Goal: Task Accomplishment & Management: Complete application form

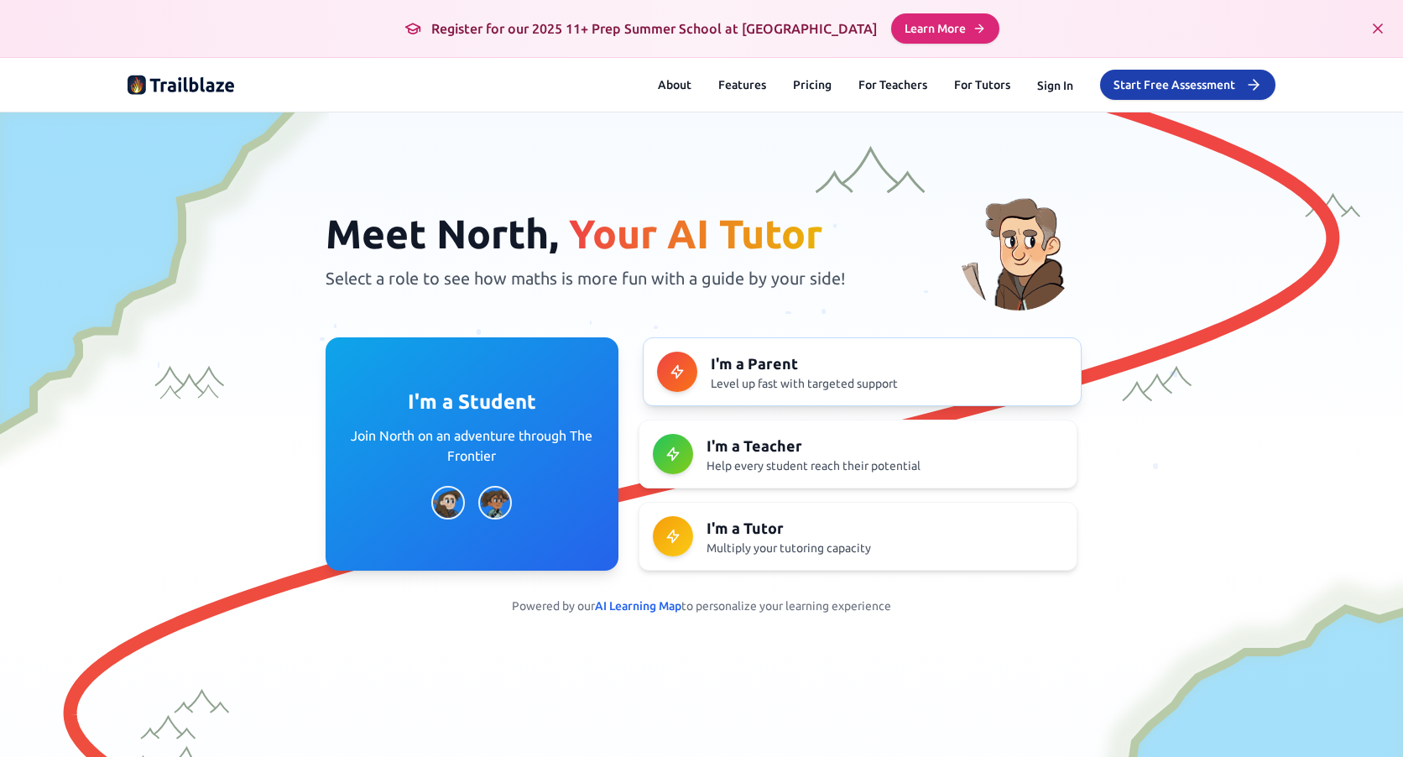
click at [687, 364] on div at bounding box center [677, 372] width 40 height 40
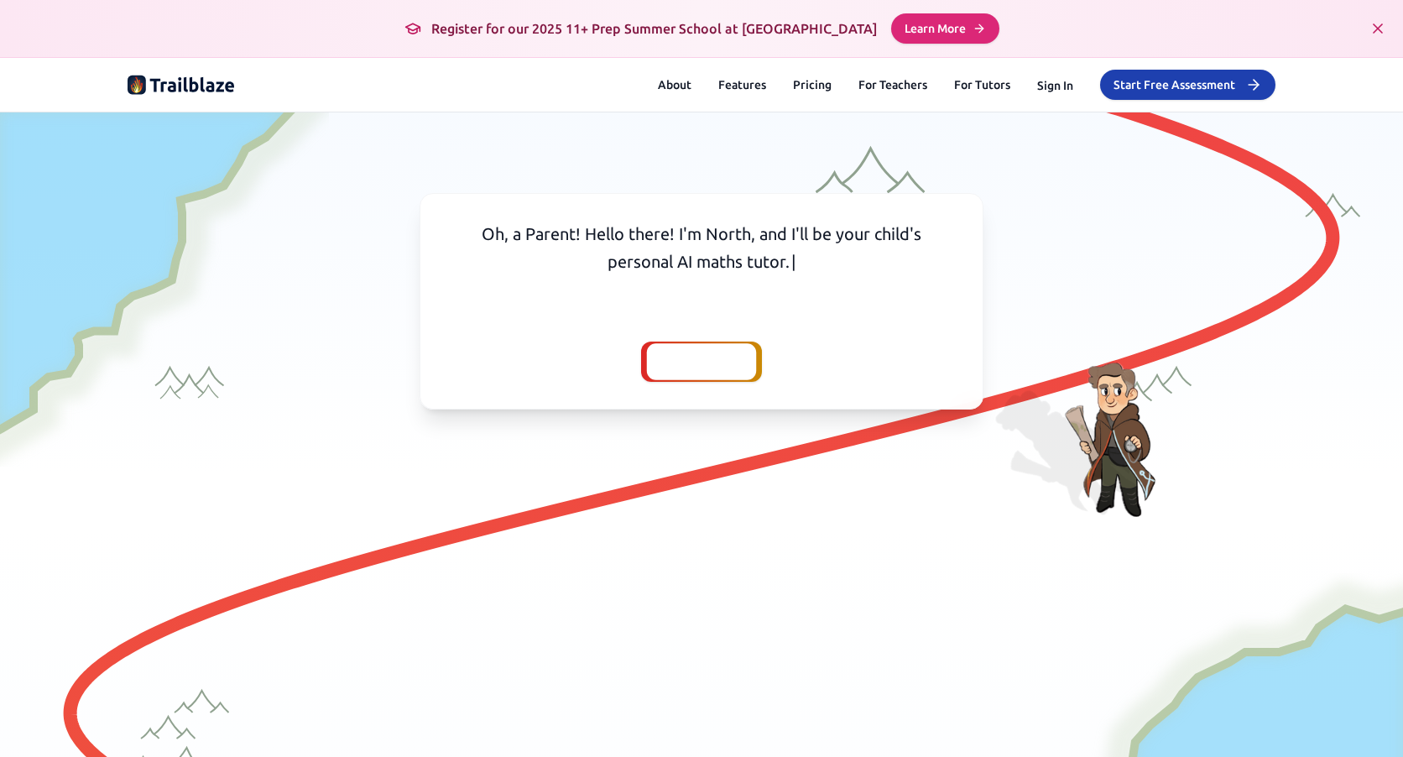
click at [691, 360] on span "Continue" at bounding box center [701, 361] width 67 height 23
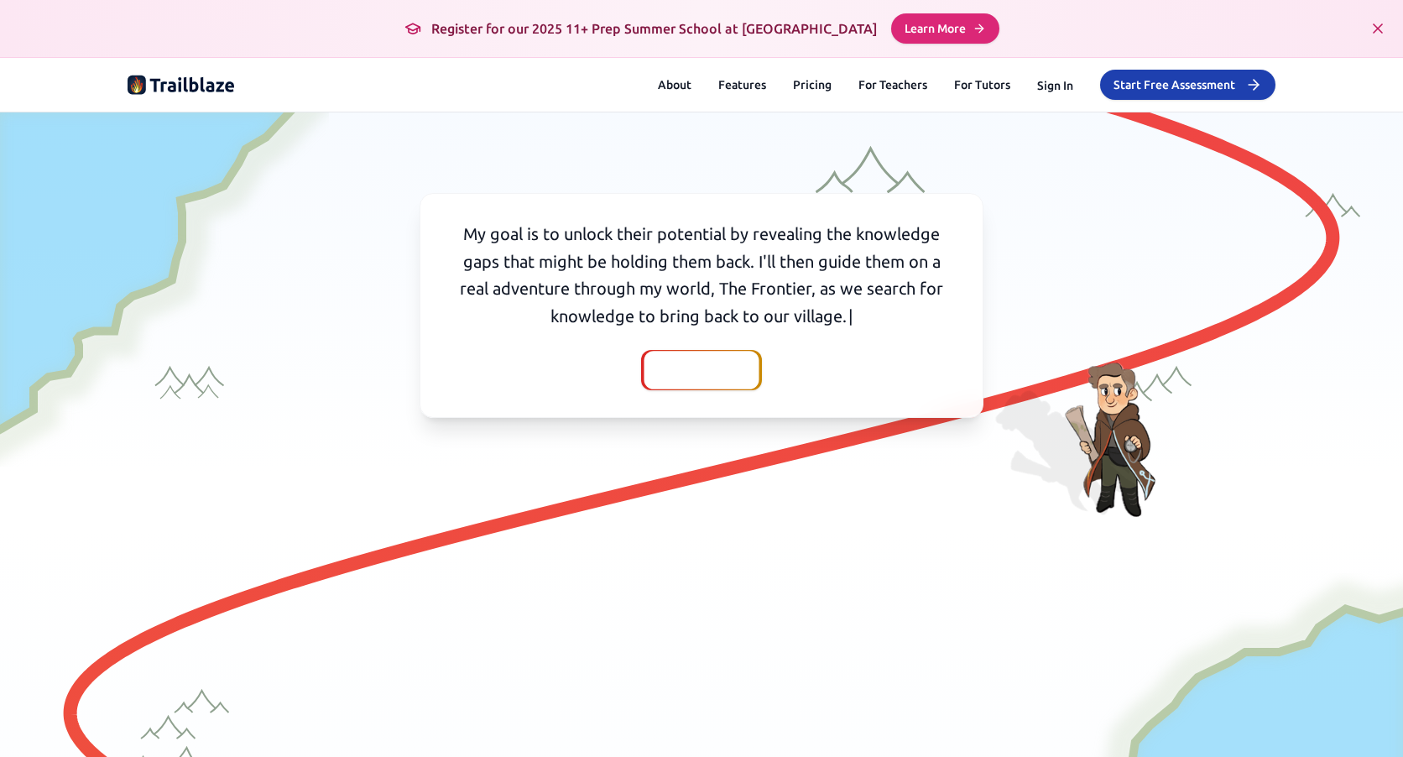
click at [697, 368] on span "Continue" at bounding box center [701, 369] width 67 height 23
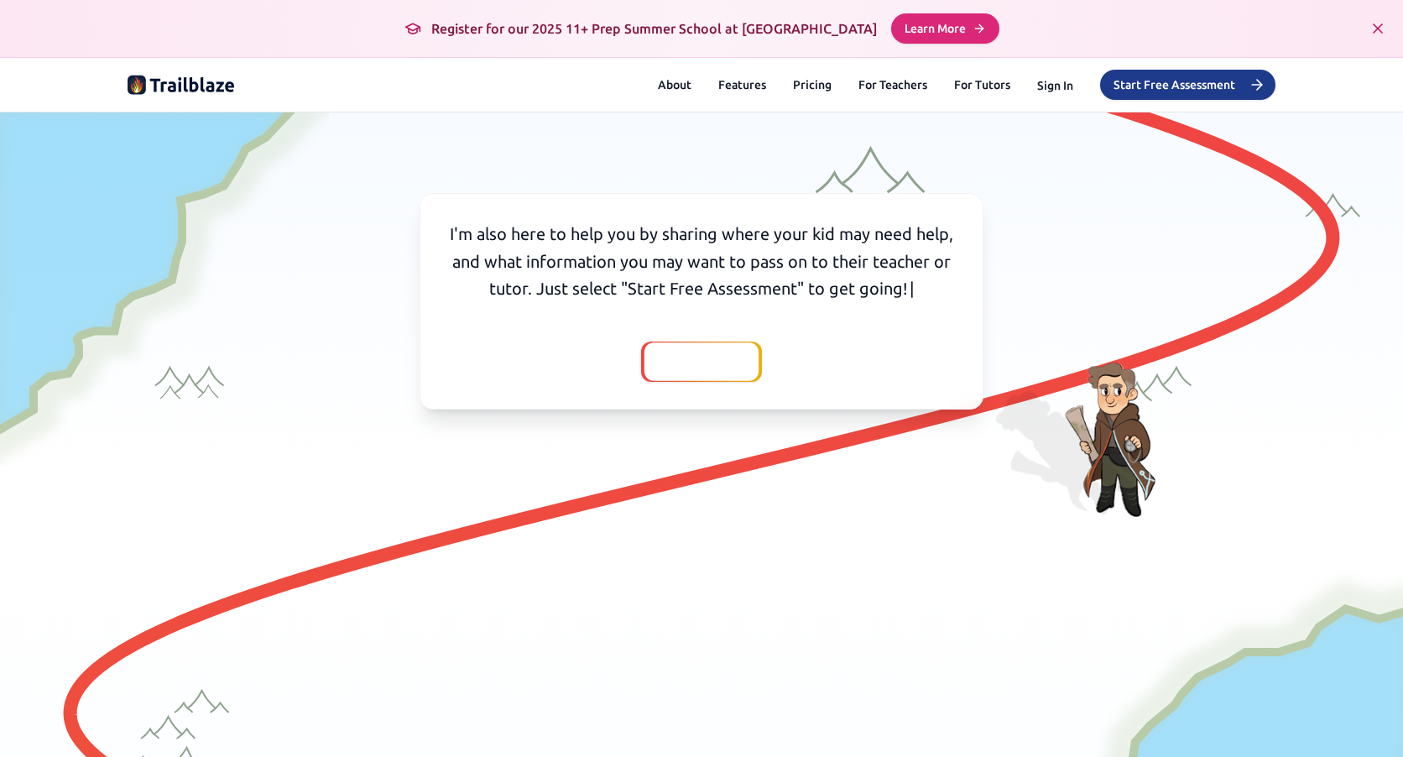
click at [1188, 77] on button "Start Free Assessment" at bounding box center [1187, 85] width 175 height 30
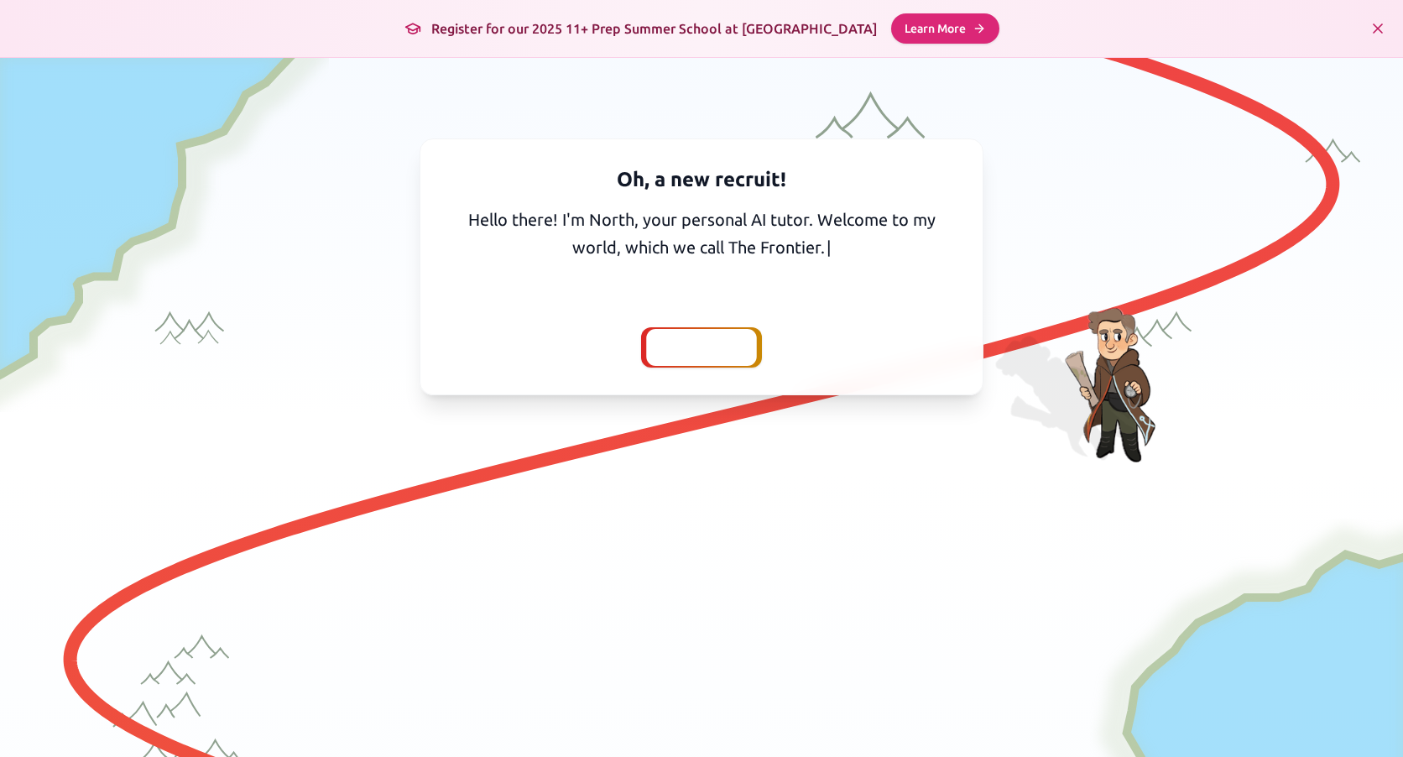
click at [715, 334] on div at bounding box center [701, 347] width 110 height 37
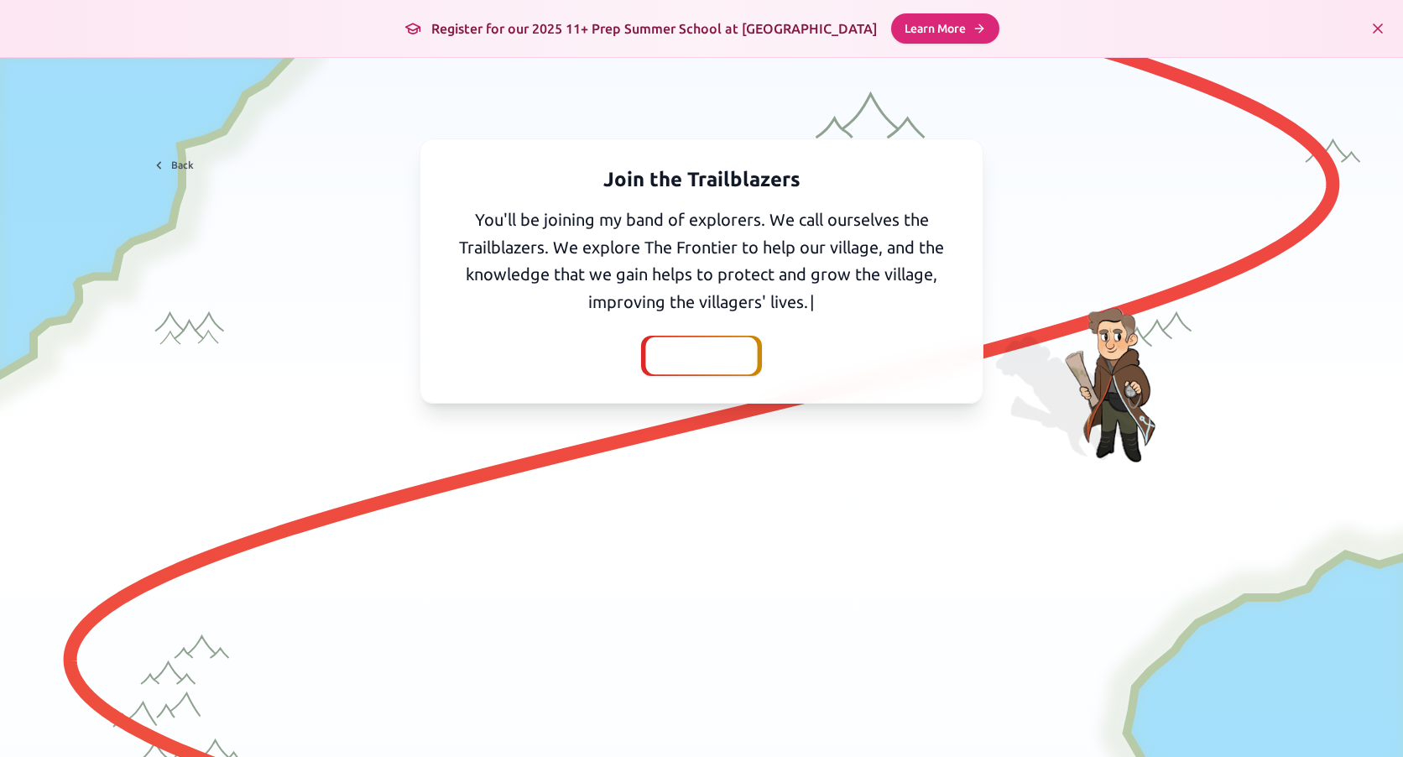
click at [671, 350] on span "Continue" at bounding box center [701, 355] width 67 height 23
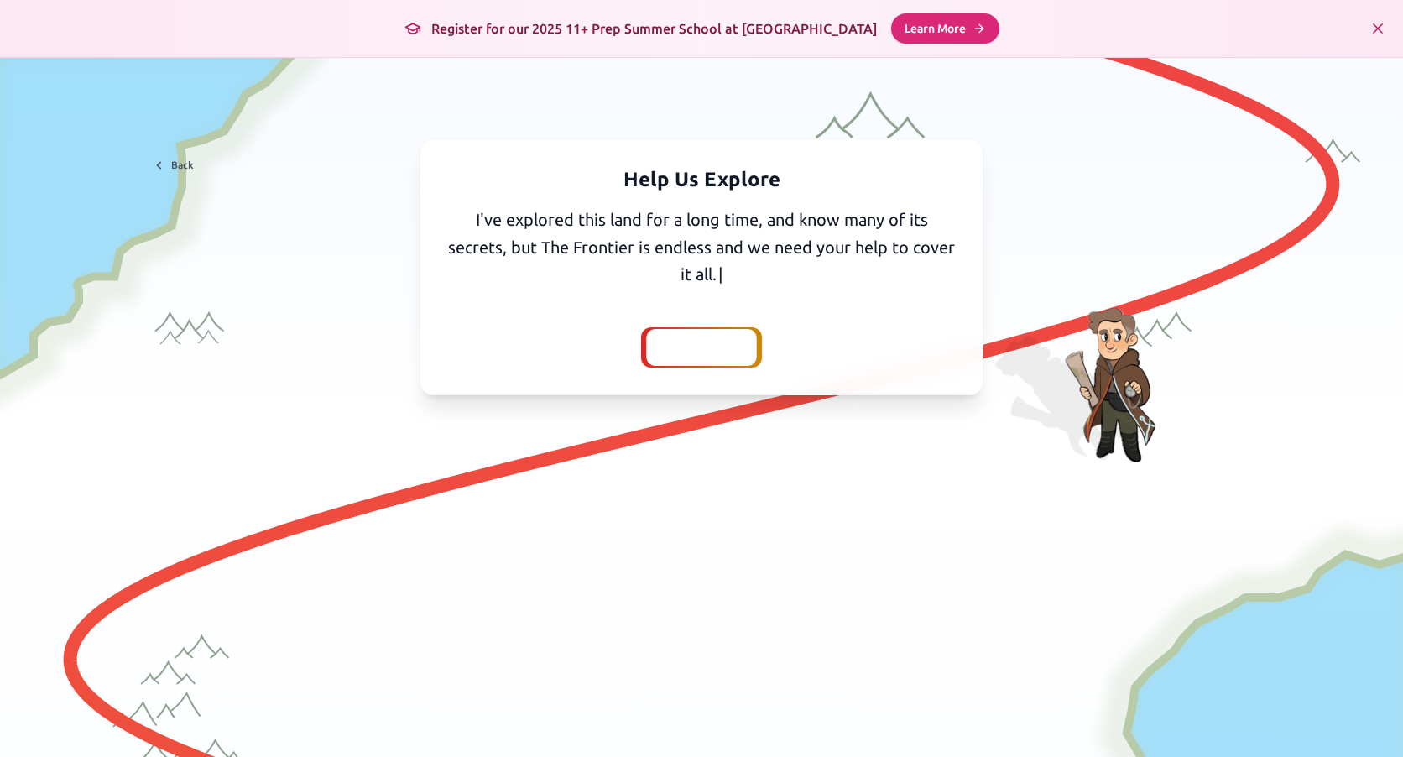
click at [723, 335] on div at bounding box center [701, 347] width 110 height 37
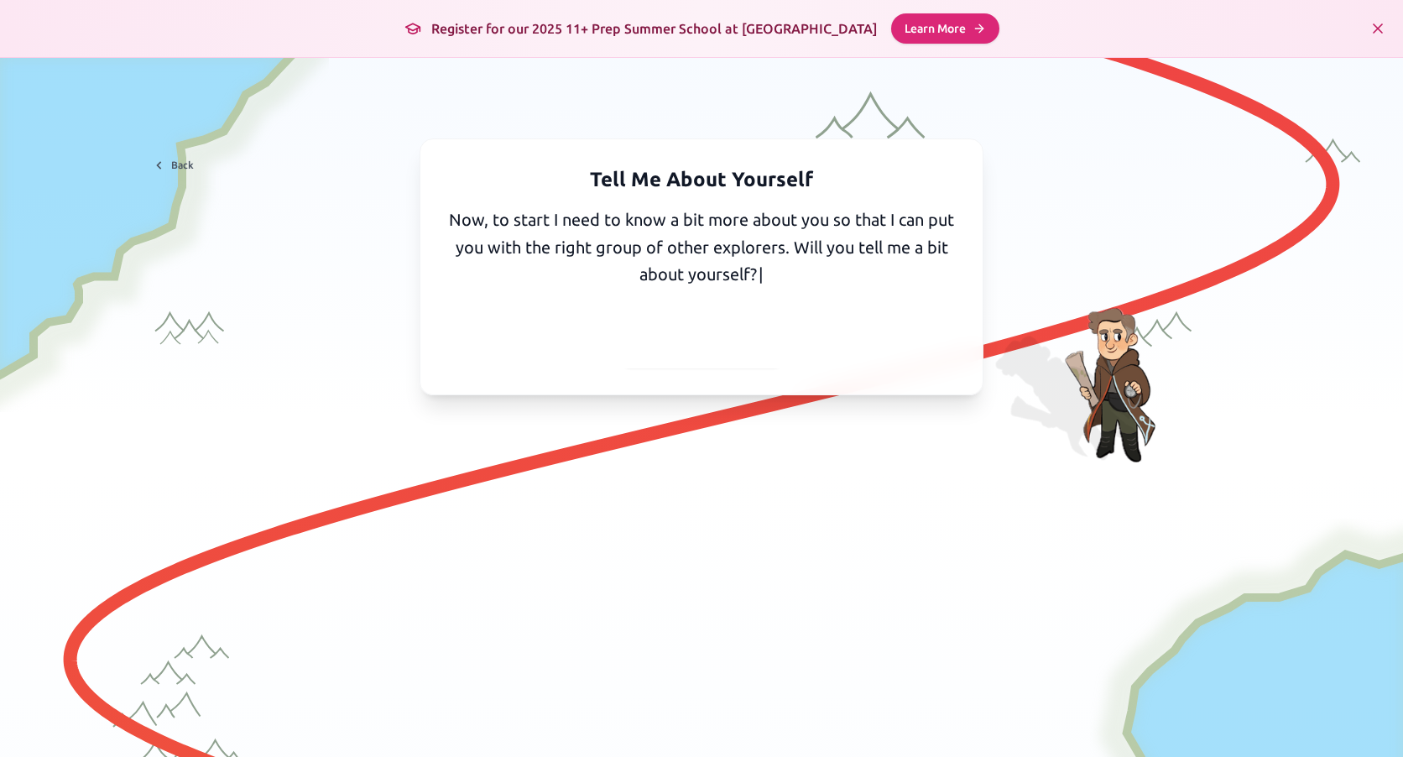
click at [713, 339] on span "Yes, I'll tell you" at bounding box center [702, 347] width 110 height 23
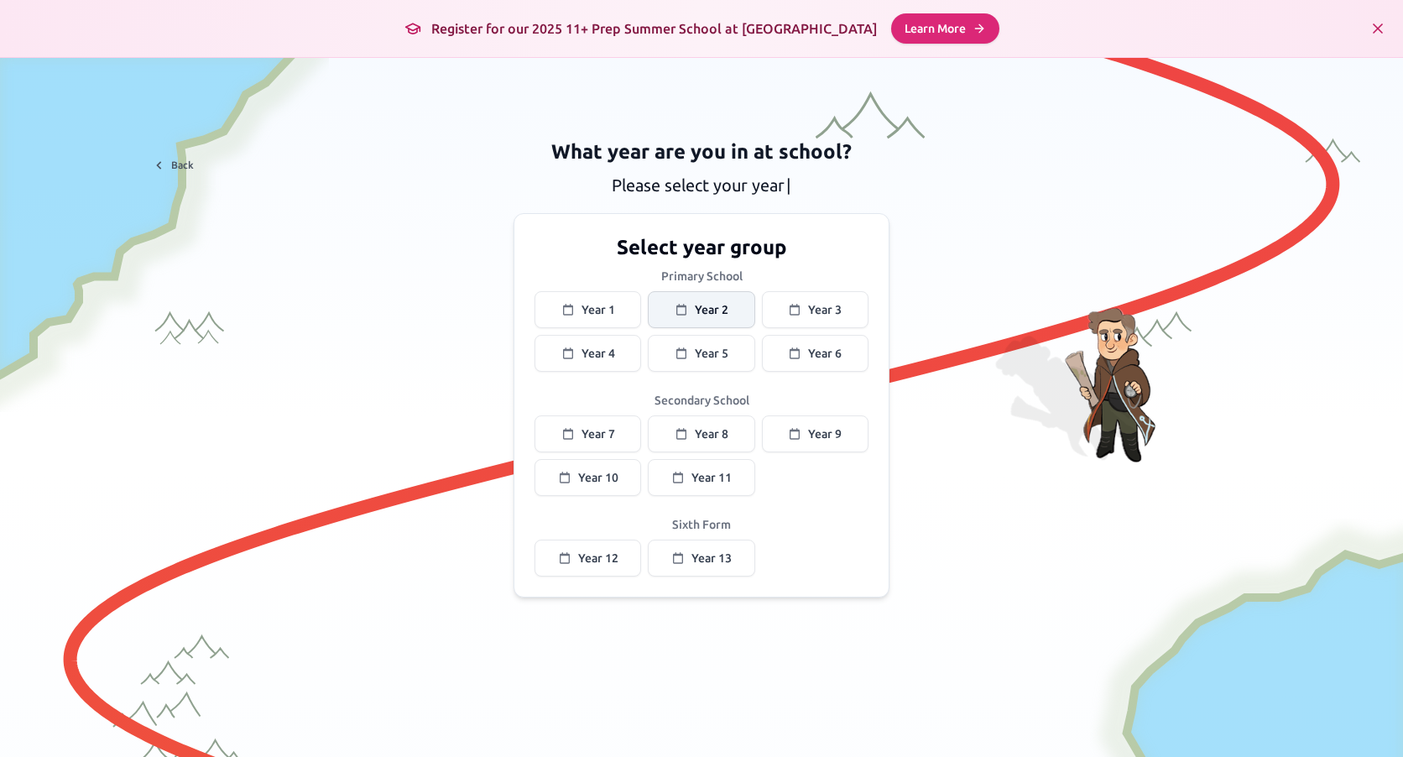
click at [697, 301] on span "Year 2" at bounding box center [712, 309] width 34 height 17
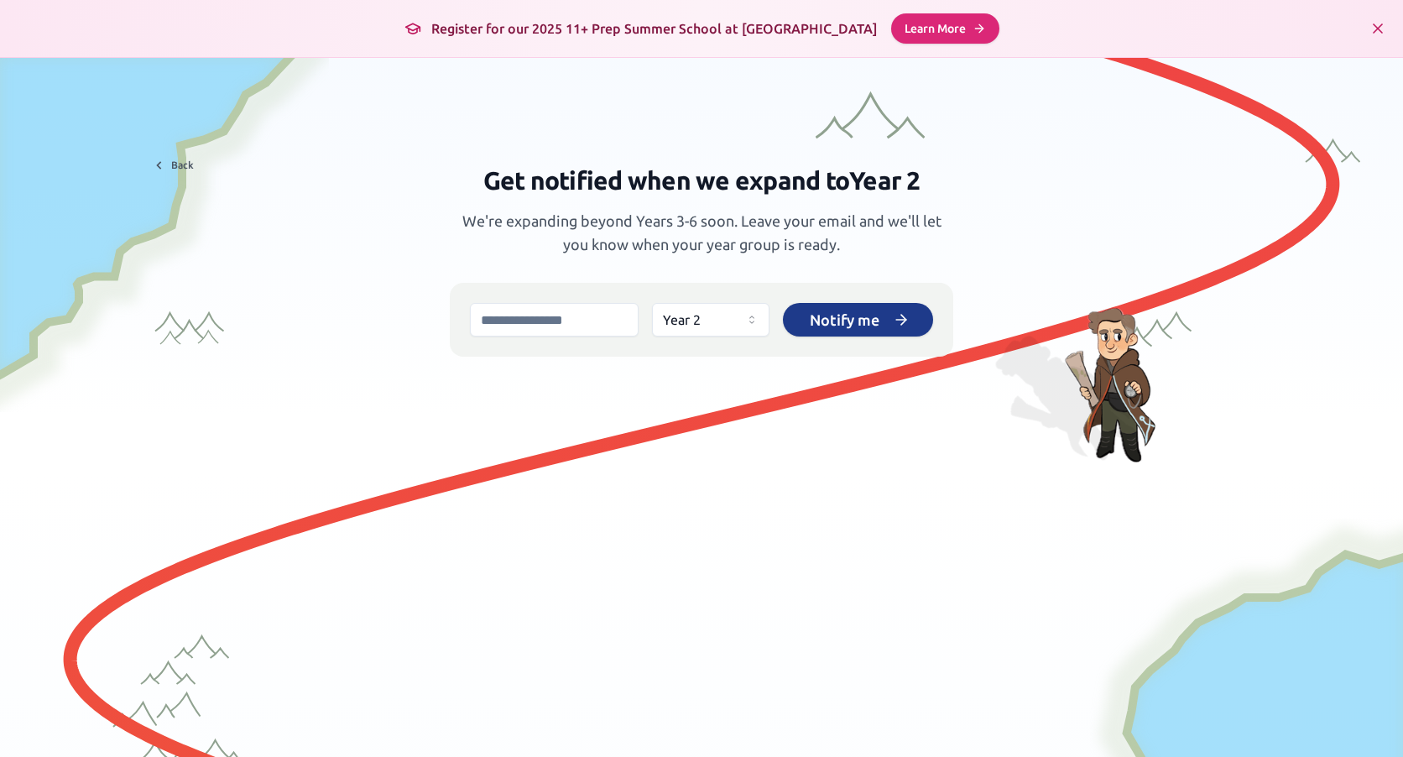
click at [849, 316] on span "Notify me" at bounding box center [845, 319] width 70 height 23
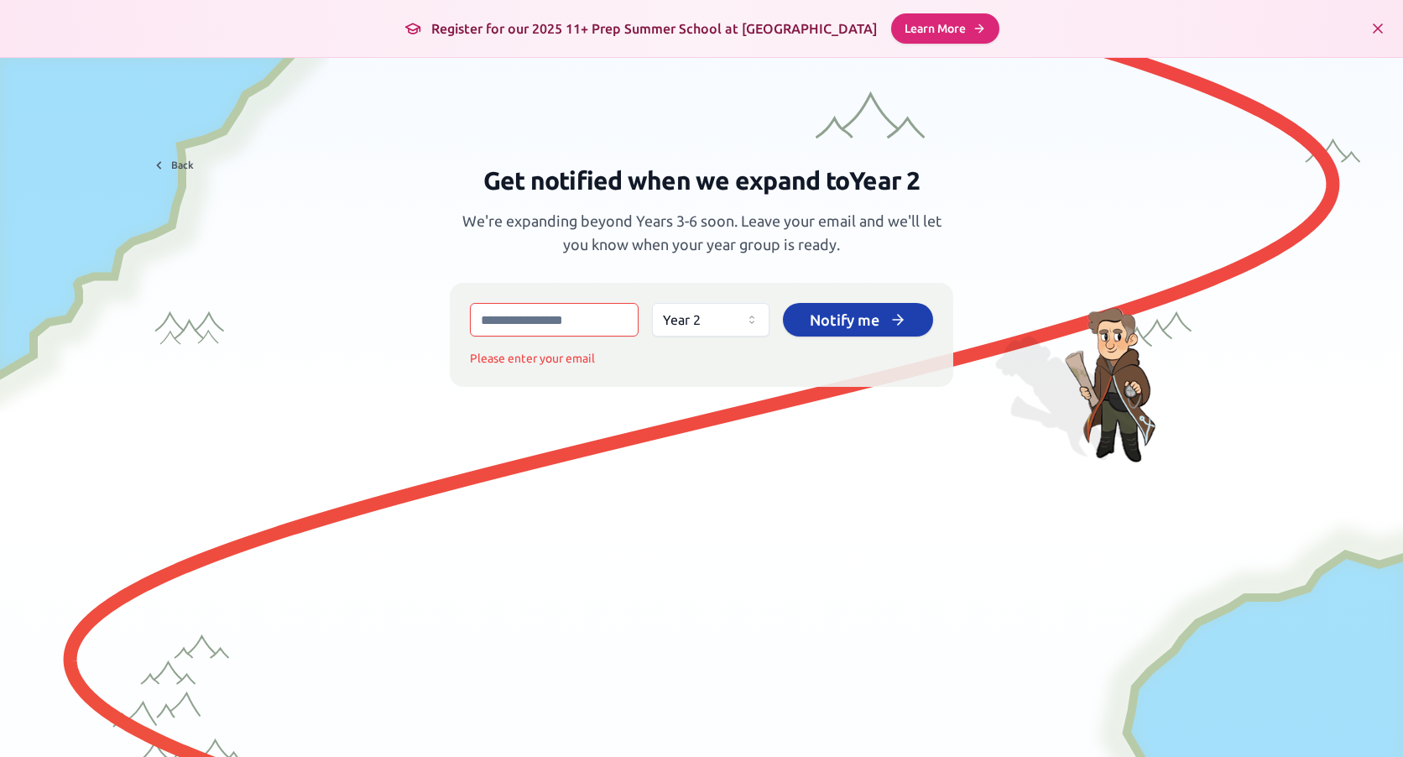
click at [597, 319] on input "email" at bounding box center [554, 320] width 169 height 34
type input "**********"
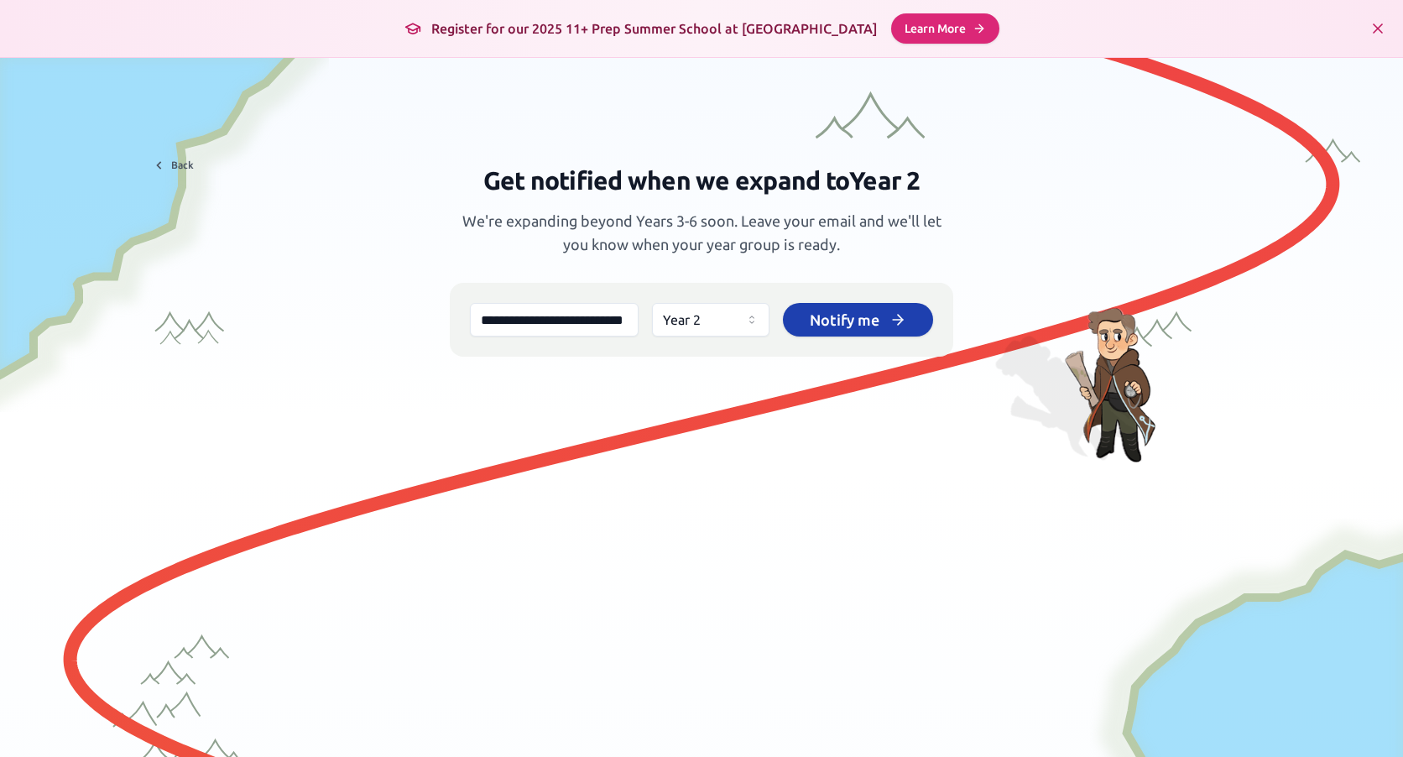
click at [796, 317] on button "Notify me" at bounding box center [858, 320] width 150 height 34
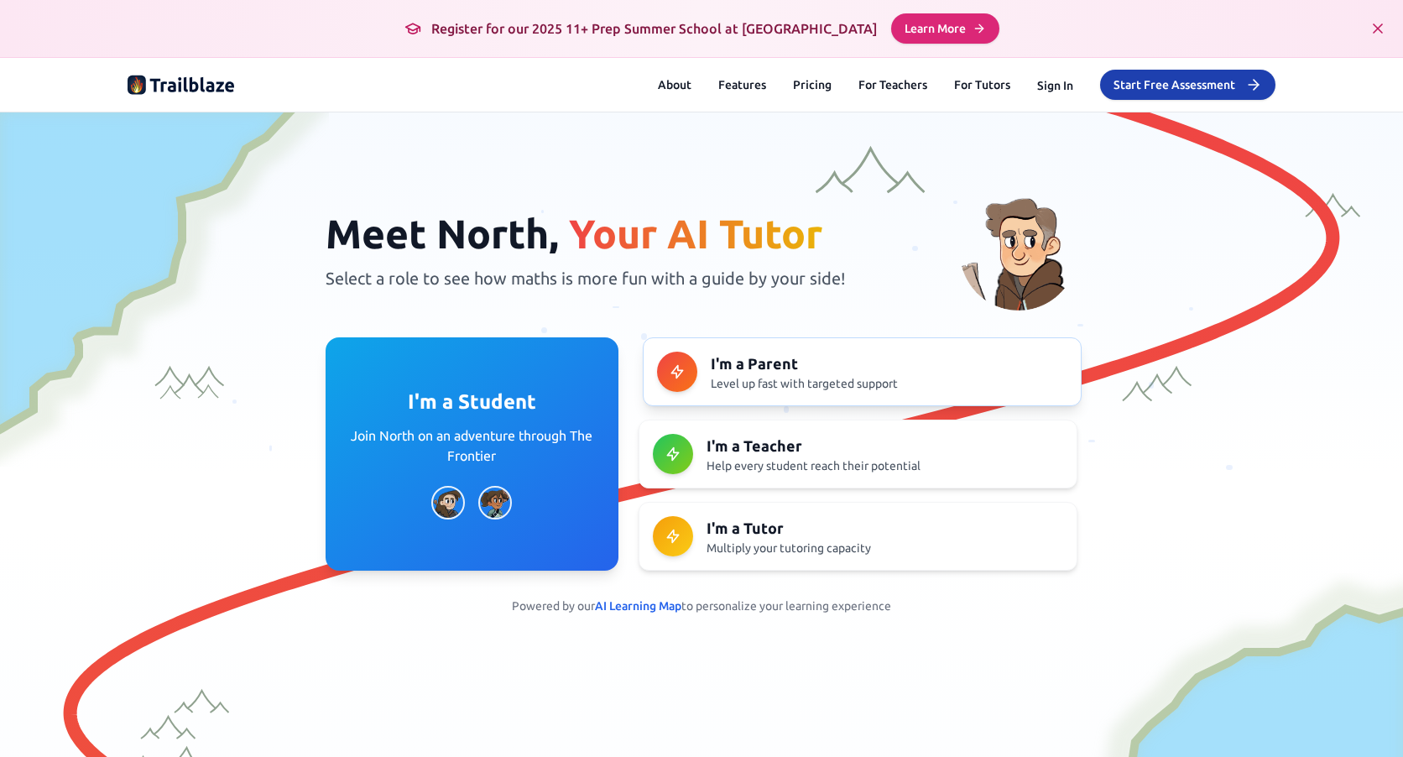
click at [711, 363] on h3 "I'm a Parent" at bounding box center [889, 363] width 357 height 23
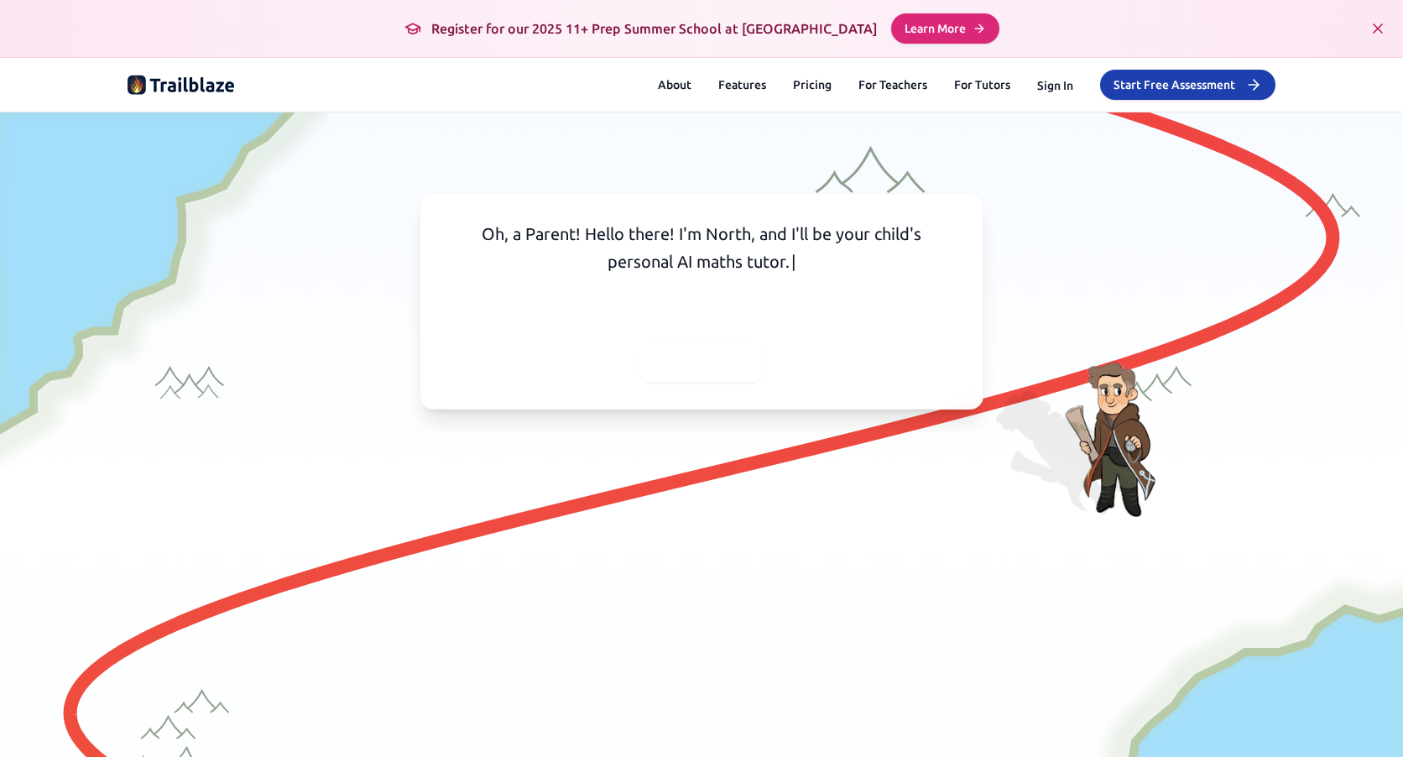
click at [706, 357] on span "Continue" at bounding box center [701, 361] width 67 height 23
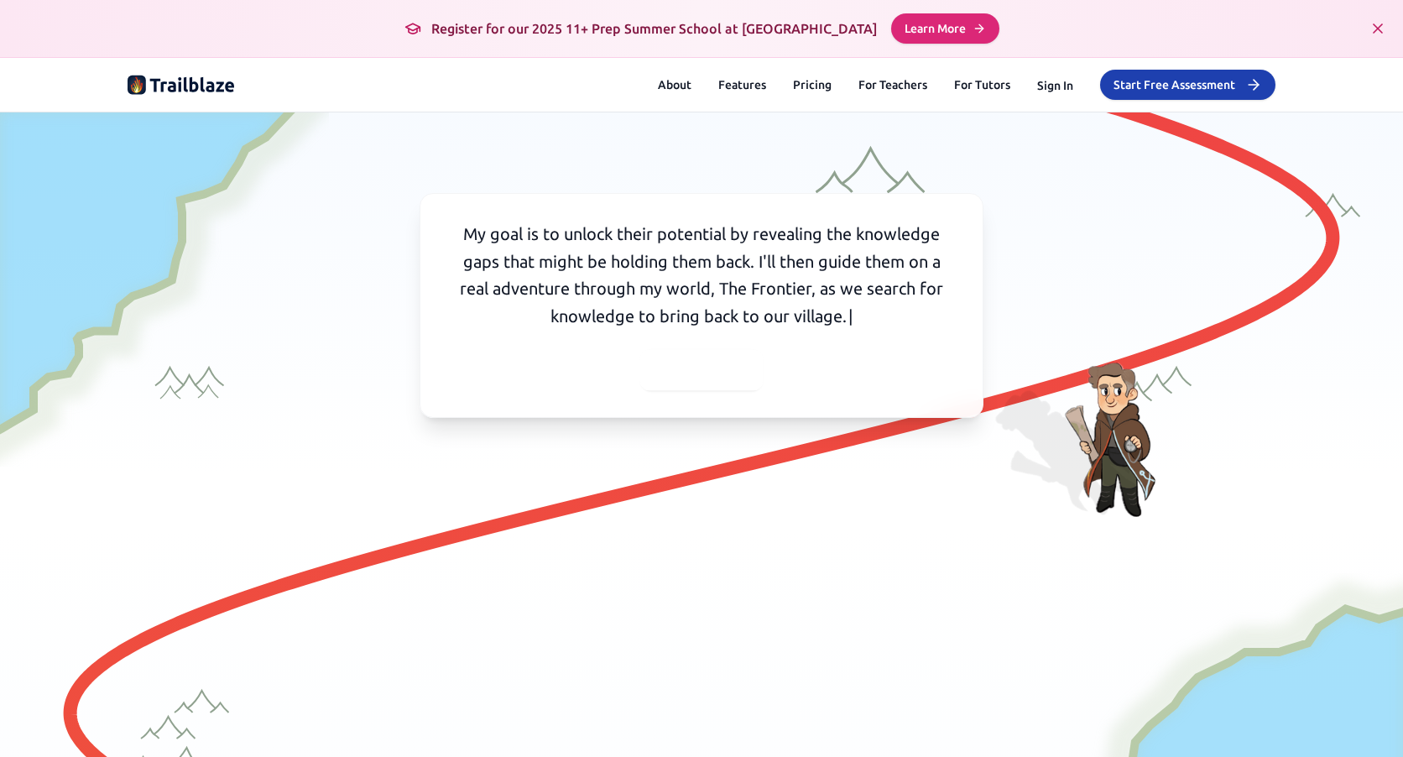
click at [732, 368] on div at bounding box center [701, 369] width 123 height 41
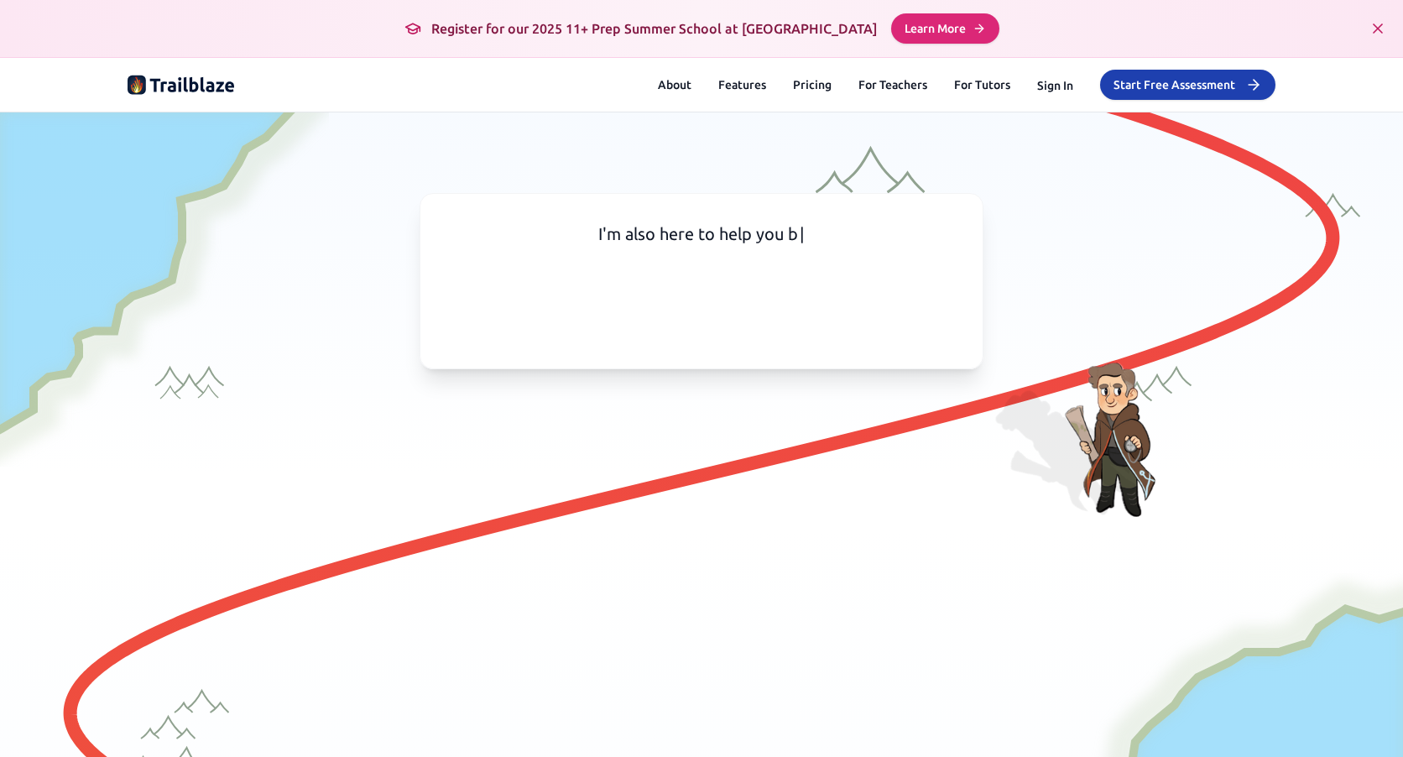
click at [718, 338] on div "I'm also here to help you b |" at bounding box center [702, 281] width 564 height 176
click at [718, 336] on div "I'm also here to help you by sharing where your kid may need help, a |" at bounding box center [702, 281] width 564 height 176
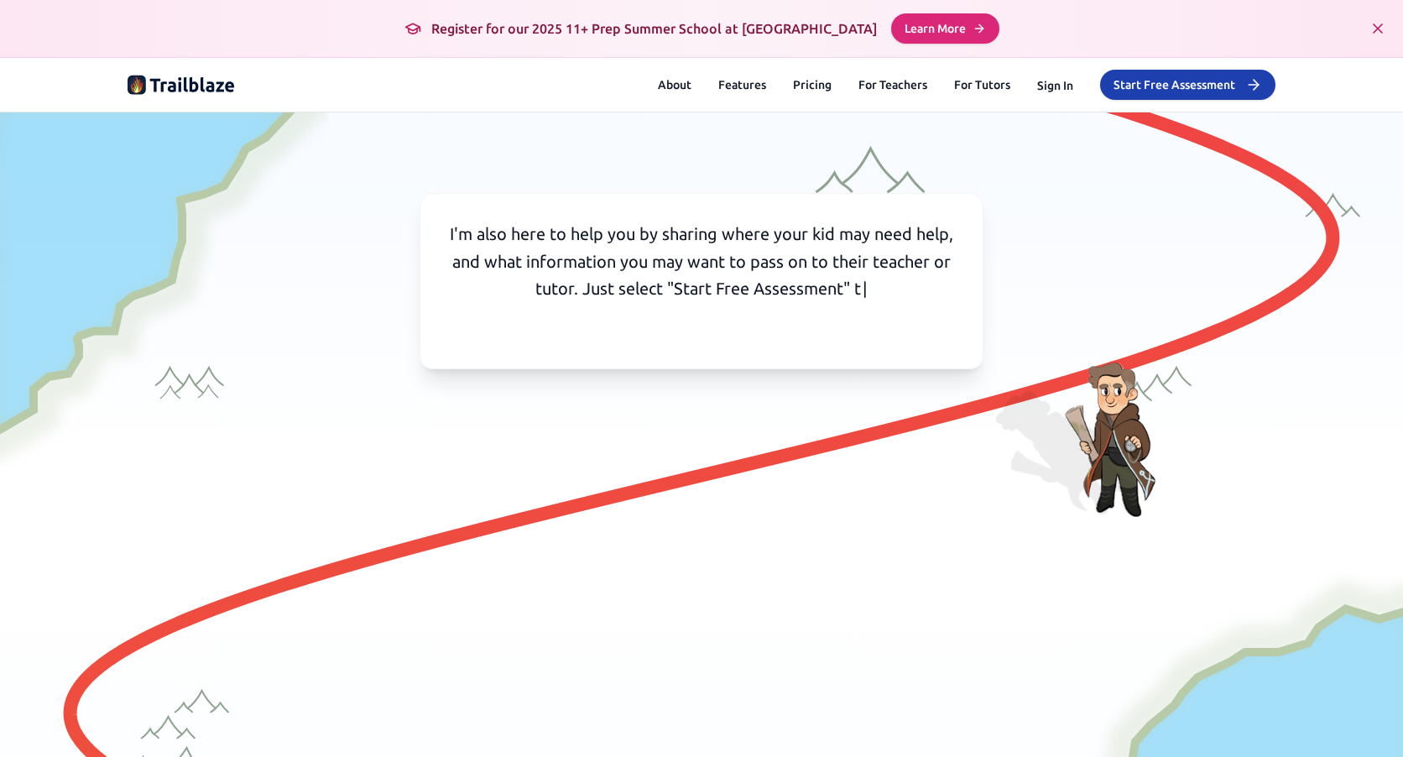
click at [716, 337] on div "I'm also here to help you by sharing where your kid may need help, and what inf…" at bounding box center [702, 281] width 564 height 176
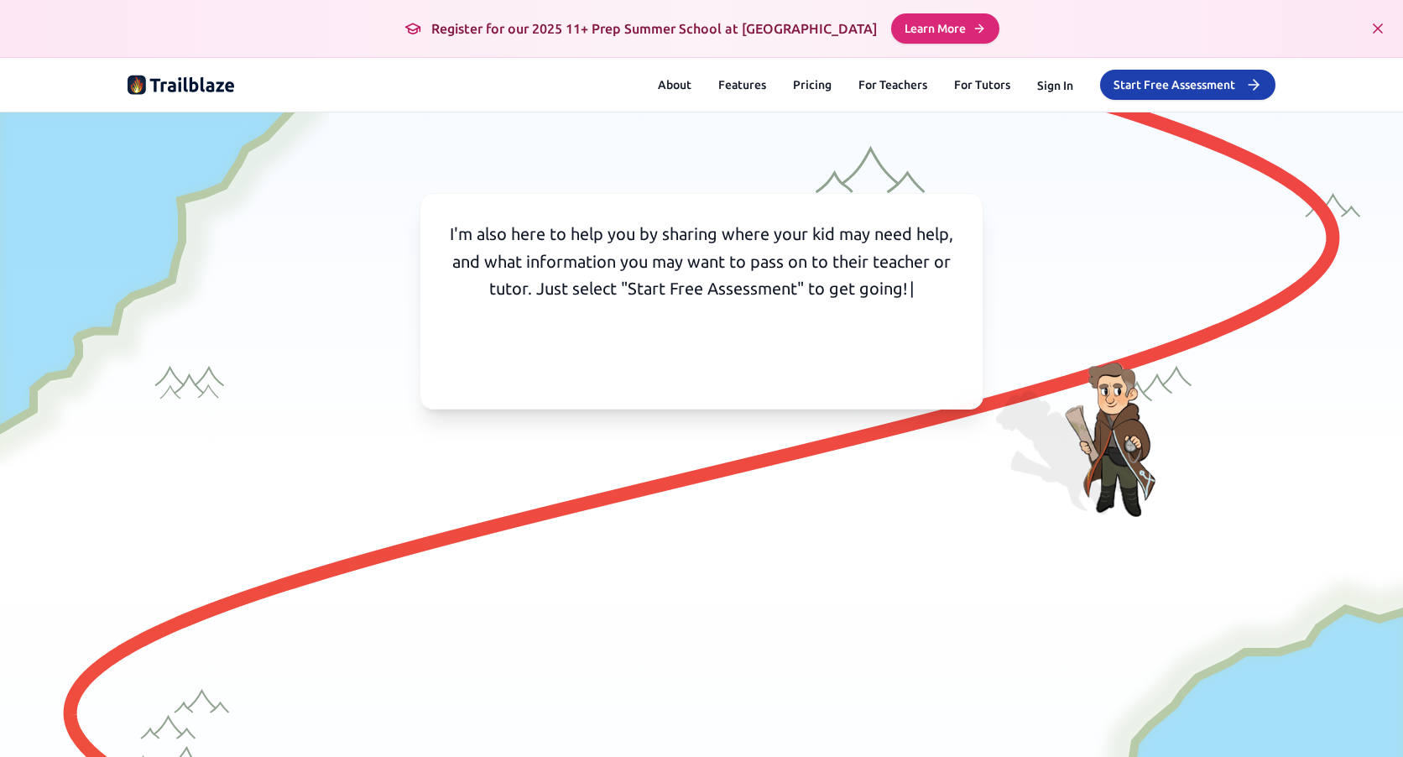
click at [717, 337] on div "I'm also here to help you by sharing where your kid may need help, and what inf…" at bounding box center [702, 301] width 564 height 217
click at [730, 358] on div at bounding box center [702, 362] width 126 height 42
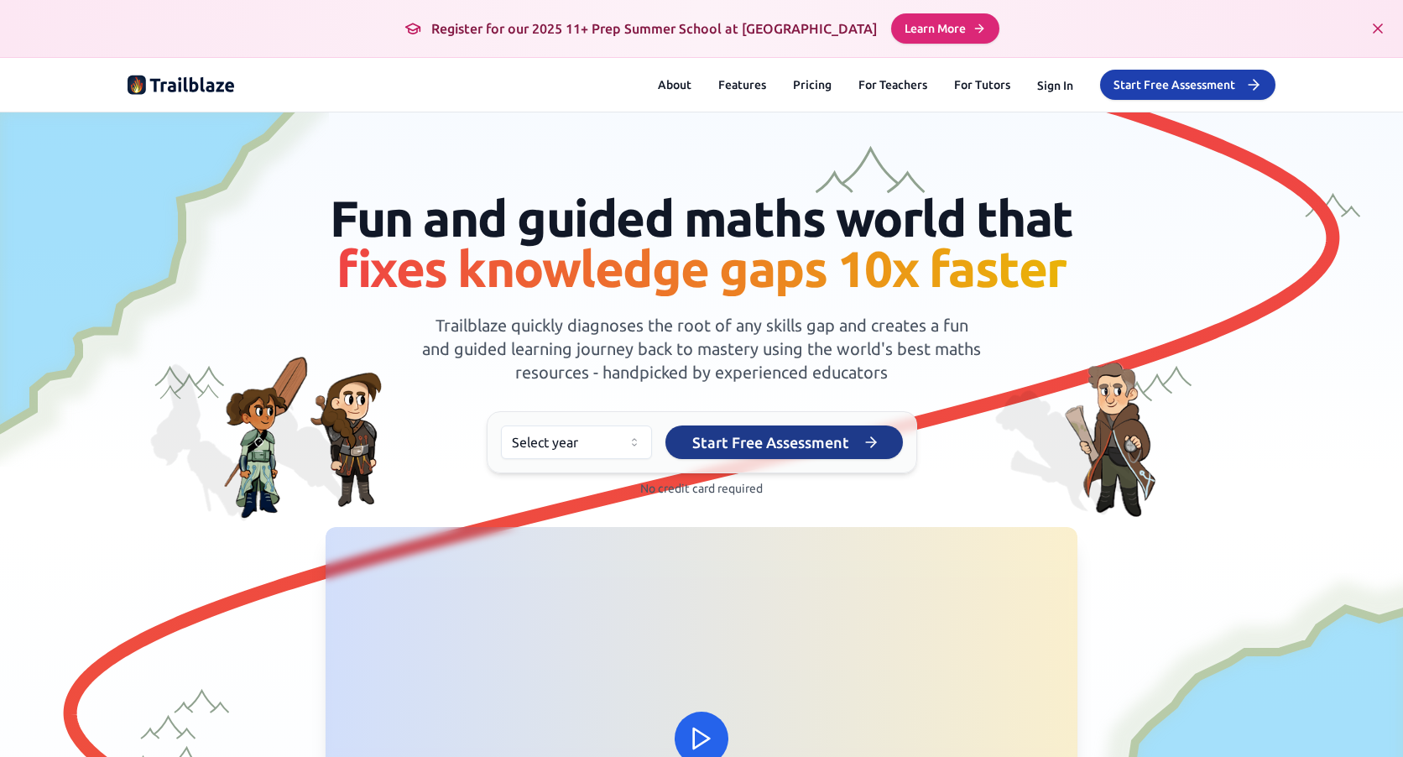
click at [817, 439] on button "Start Free Assessment" at bounding box center [785, 443] width 238 height 34
click at [835, 434] on button "Start Free Assessment" at bounding box center [785, 443] width 238 height 34
click at [876, 433] on button "Start Free Assessment" at bounding box center [785, 443] width 238 height 34
click at [593, 437] on html "We value your privacy We use cookies to enhance your browsing experience, serve…" at bounding box center [701, 378] width 1403 height 757
click at [769, 436] on button "Start Free Assessment" at bounding box center [785, 443] width 238 height 34
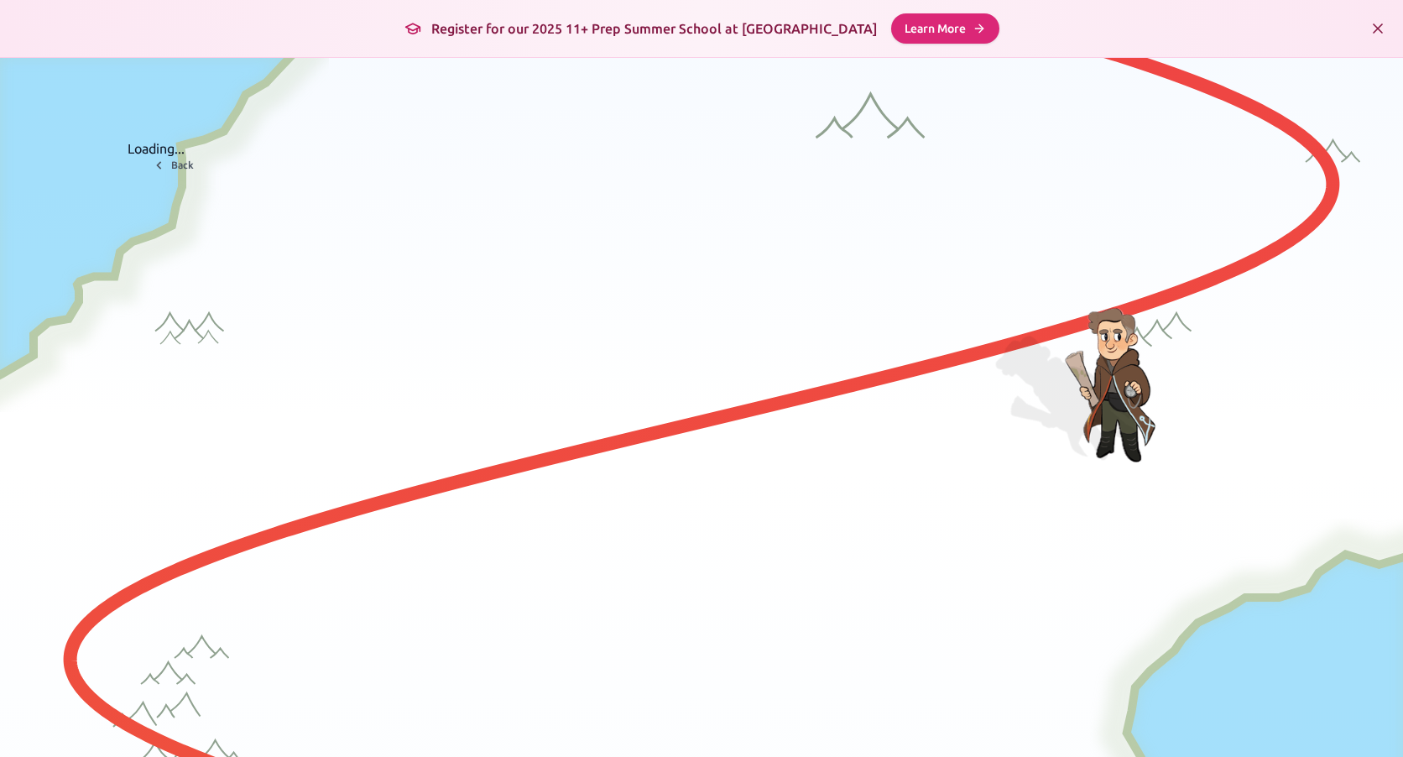
click at [1370, 30] on icon "Close banner" at bounding box center [1378, 28] width 17 height 17
